Goal: Information Seeking & Learning: Learn about a topic

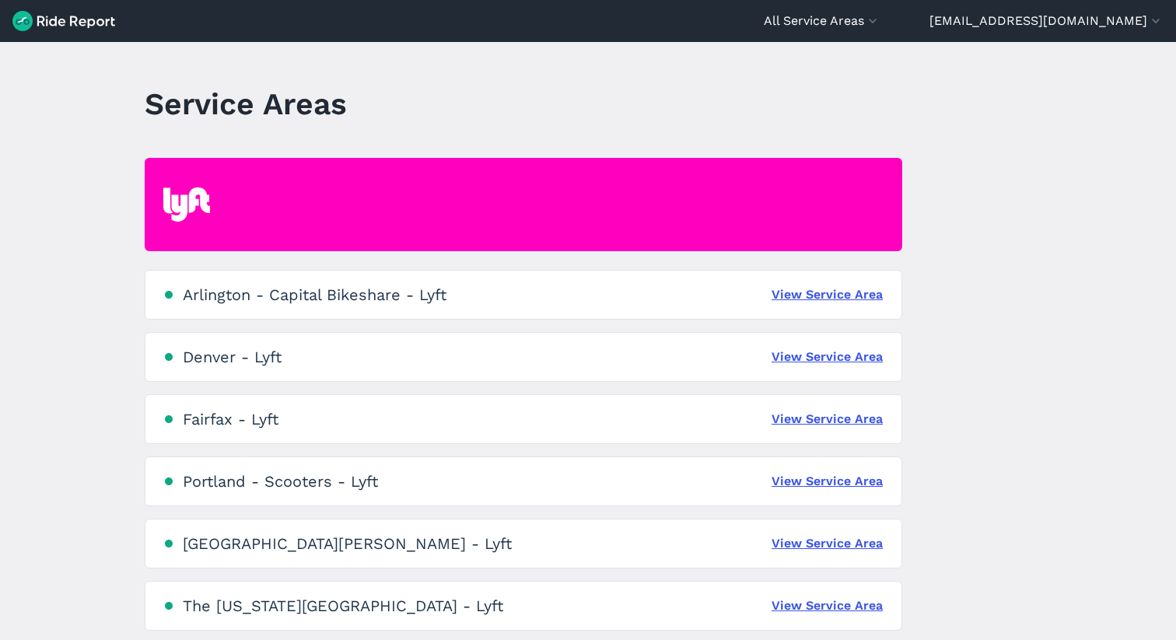
drag, startPoint x: 429, startPoint y: 497, endPoint x: 712, endPoint y: 489, distance: 282.5
click at [430, 497] on div "Portland - Scooters - Lyft View Service Area" at bounding box center [524, 482] width 758 height 50
click at [848, 489] on link "View Service Area" at bounding box center [827, 481] width 111 height 19
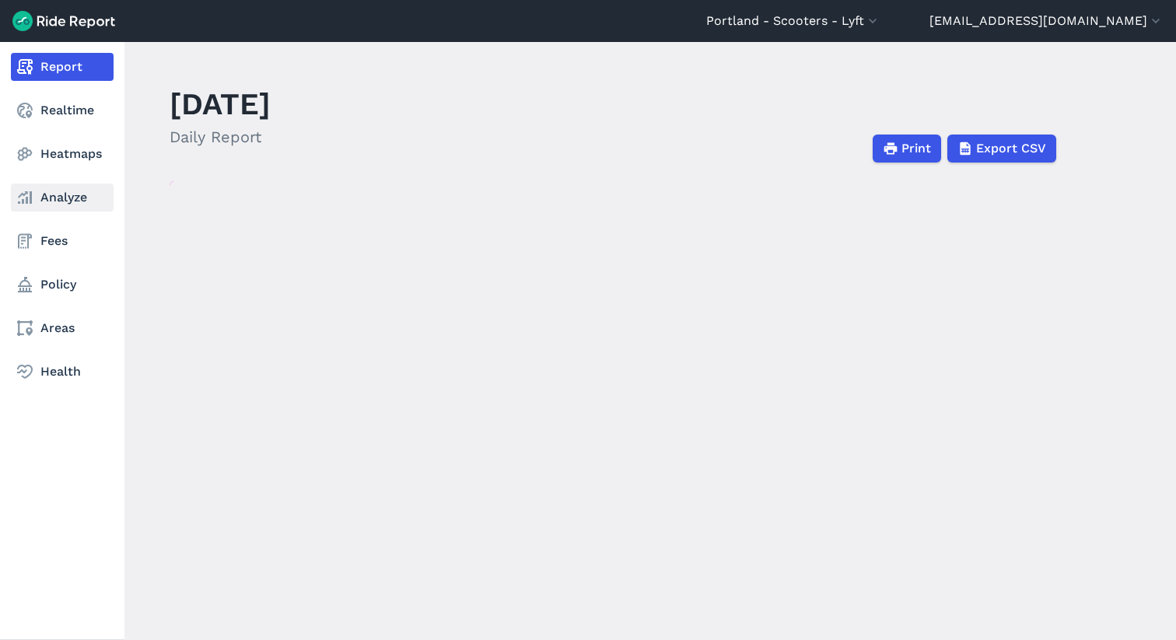
click at [68, 200] on link "Analyze" at bounding box center [62, 198] width 103 height 28
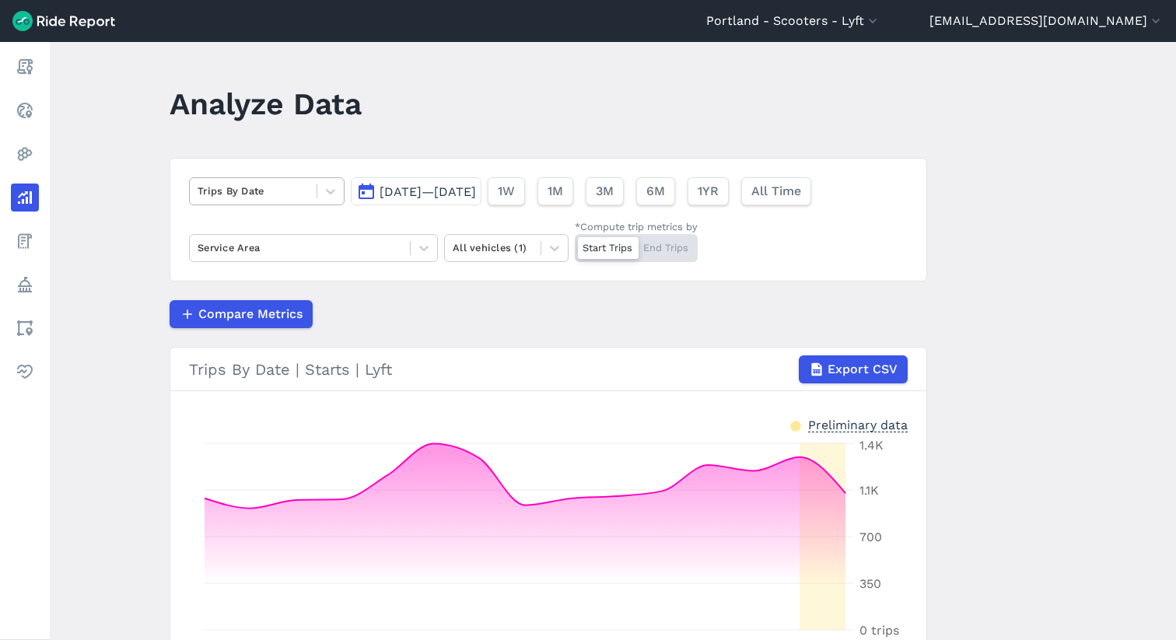
click at [261, 193] on div at bounding box center [253, 191] width 111 height 18
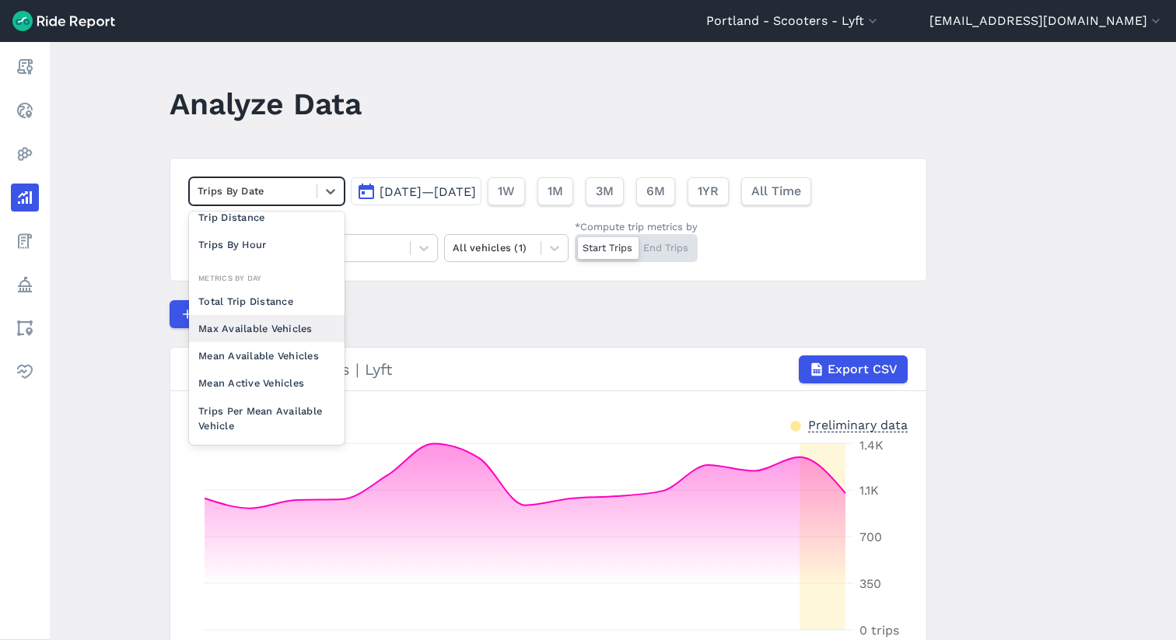
scroll to position [69, 0]
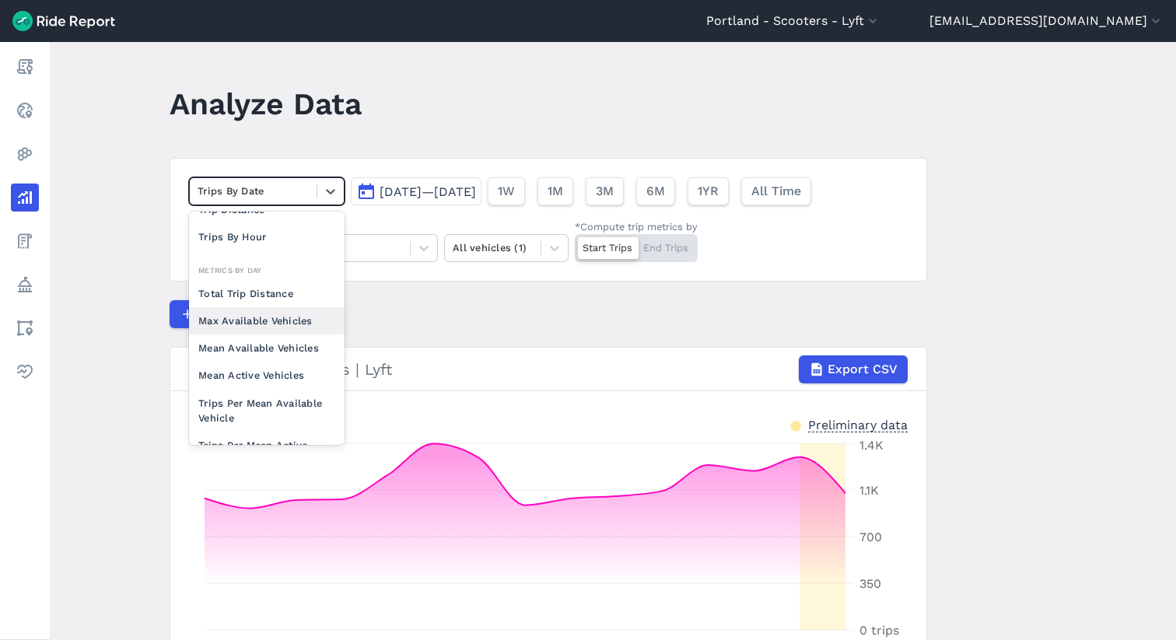
click at [286, 321] on div "Max Available Vehicles" at bounding box center [267, 320] width 156 height 27
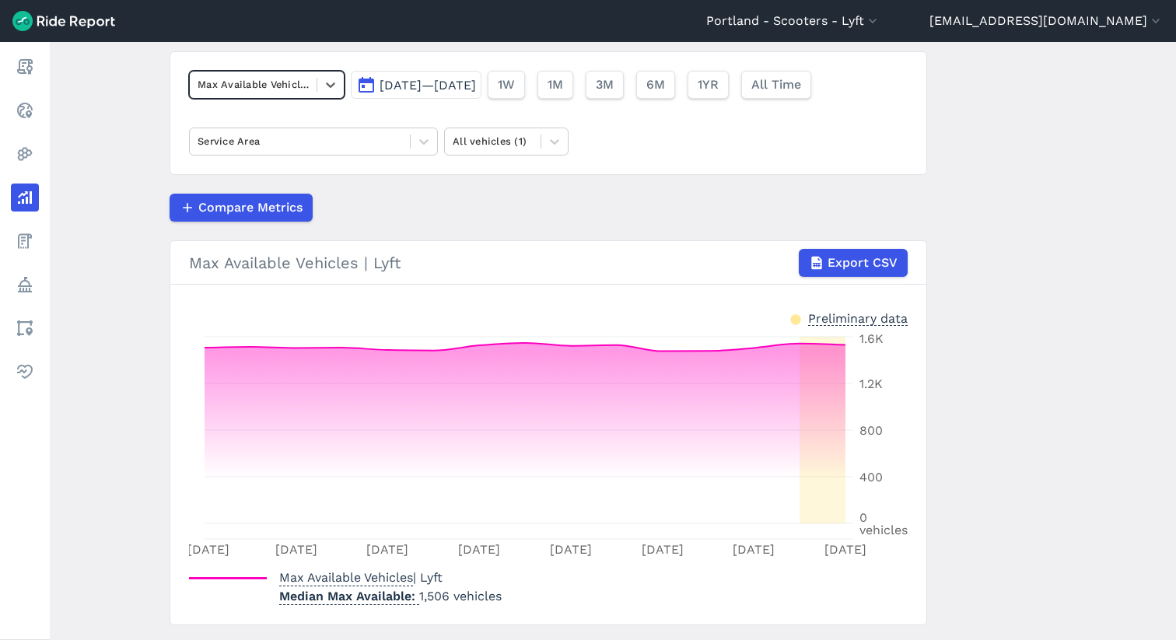
scroll to position [107, 0]
click at [341, 84] on div at bounding box center [330, 84] width 26 height 26
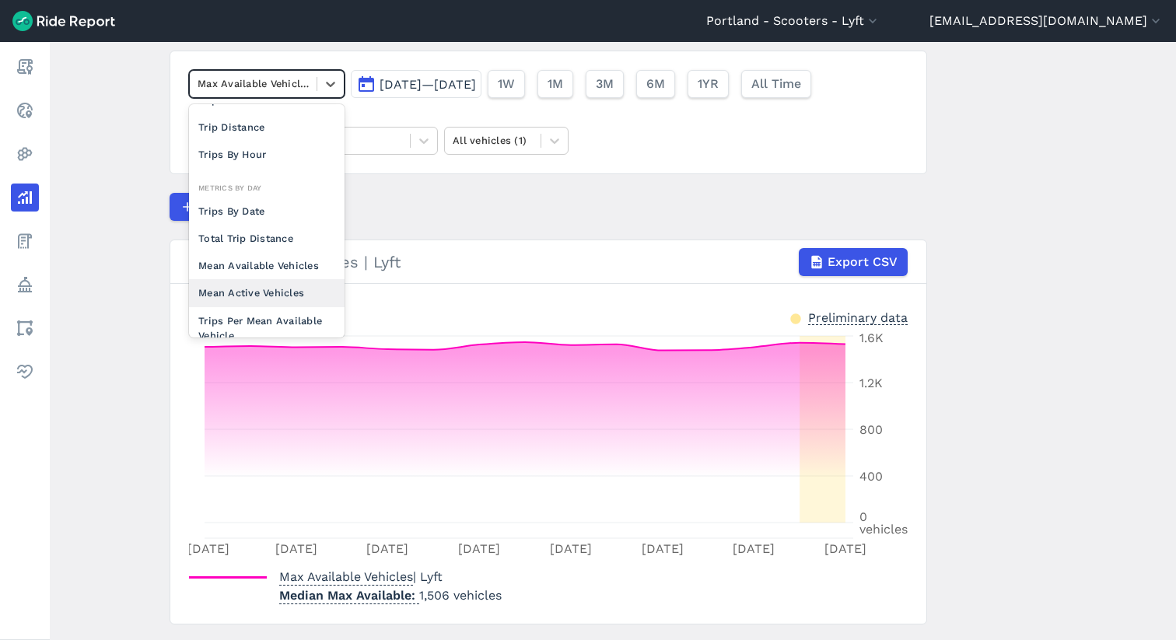
scroll to position [54, 0]
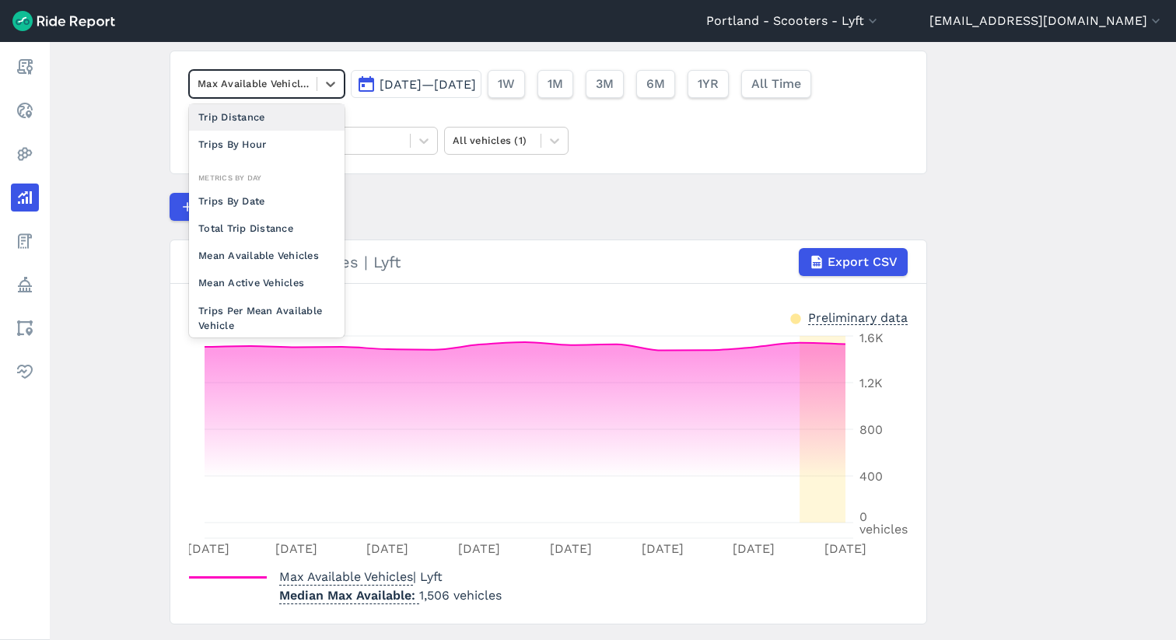
click at [506, 116] on div "option Max Available Vehicles, selected. option Trip Distance focused, 0 of 2. …" at bounding box center [549, 113] width 758 height 124
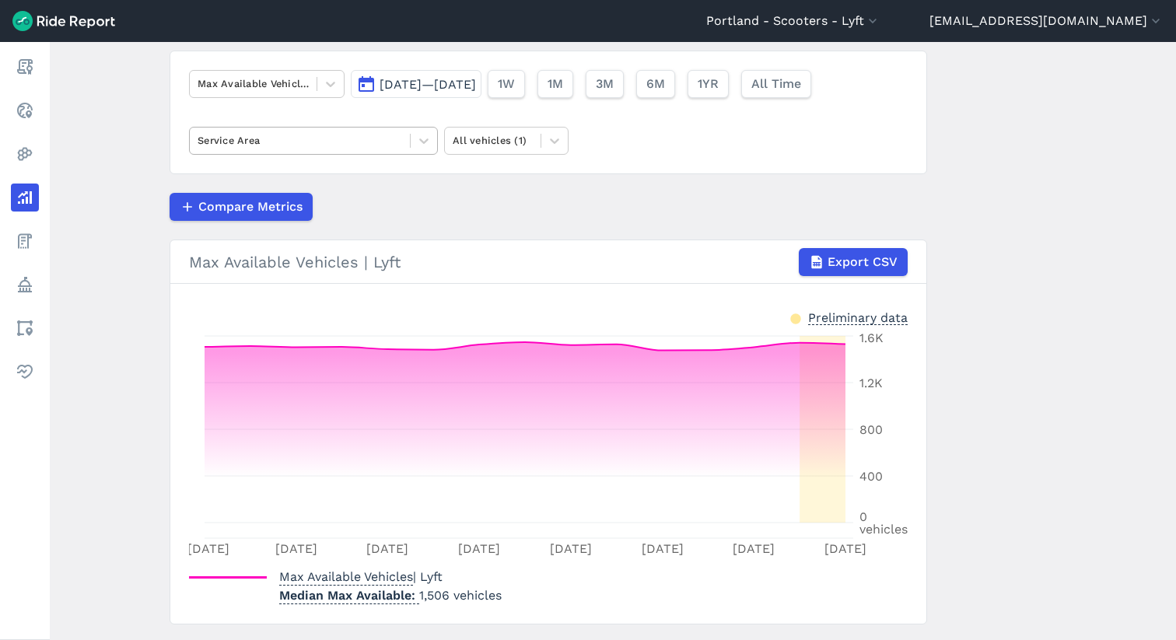
click at [317, 147] on div at bounding box center [300, 140] width 205 height 18
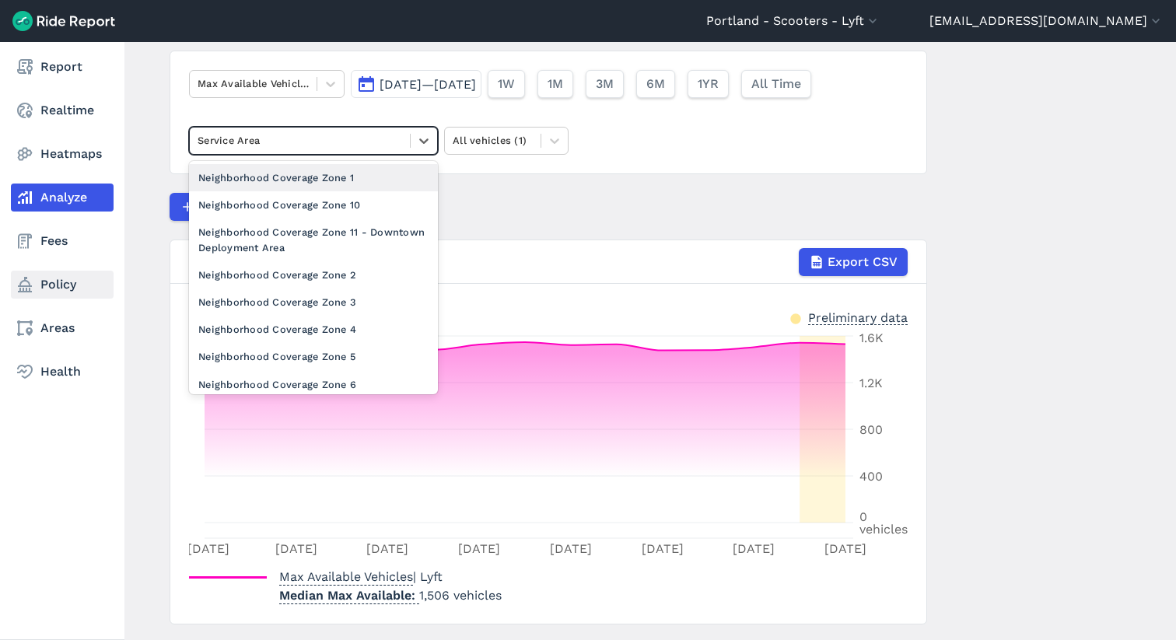
click at [50, 283] on link "Policy" at bounding box center [62, 285] width 103 height 28
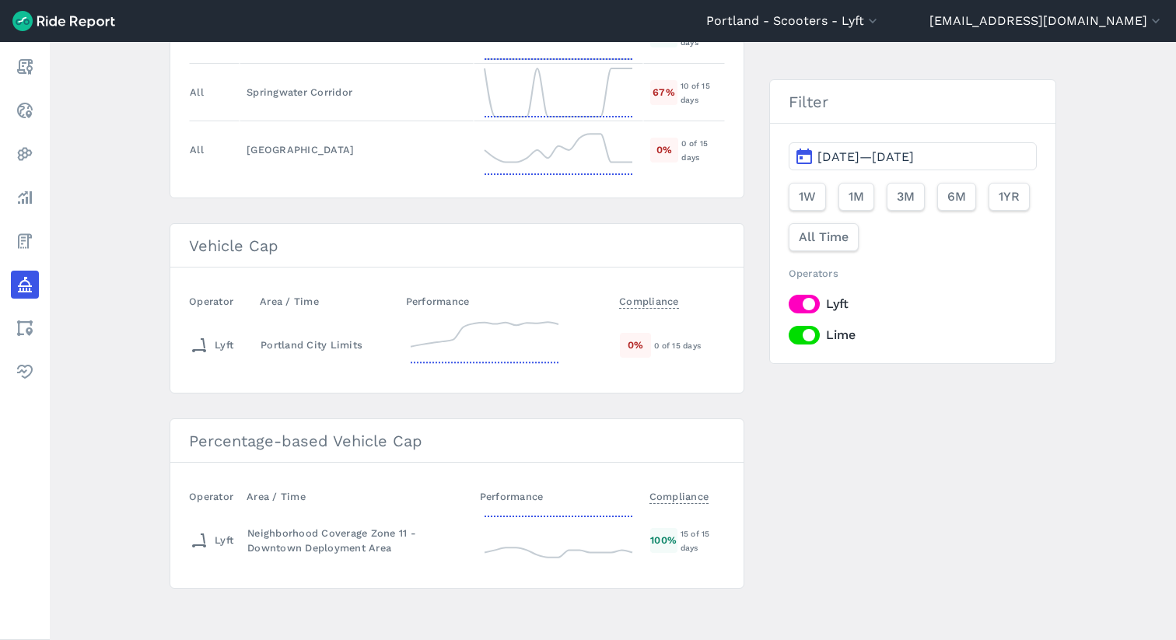
scroll to position [1777, 0]
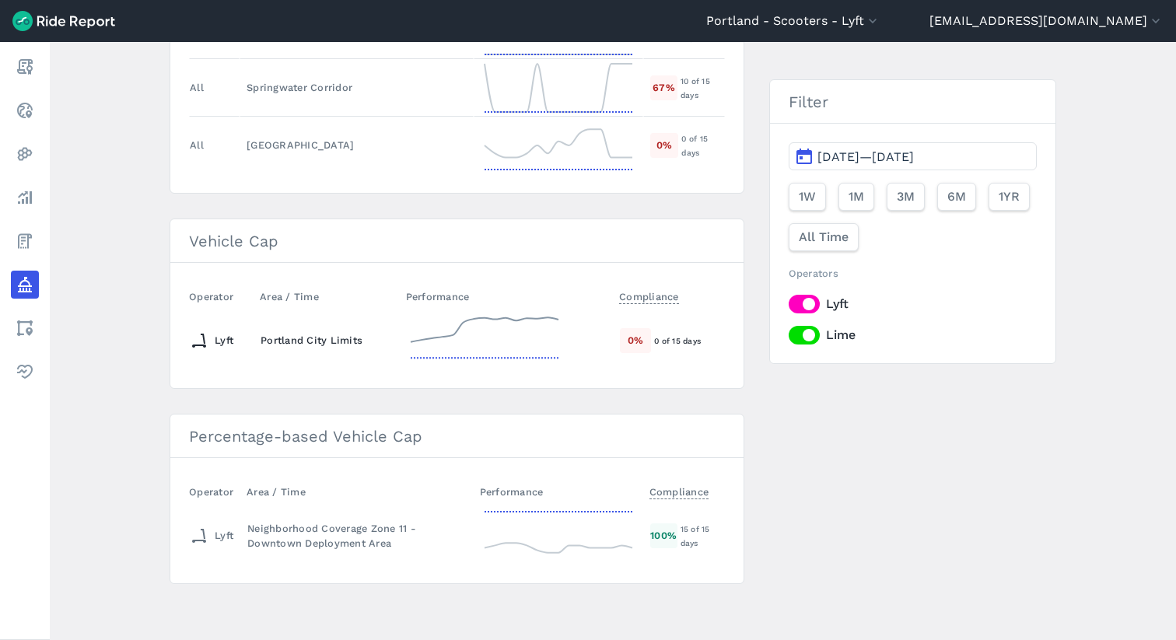
click at [542, 330] on icon at bounding box center [485, 341] width 156 height 56
